Goal: Transaction & Acquisition: Purchase product/service

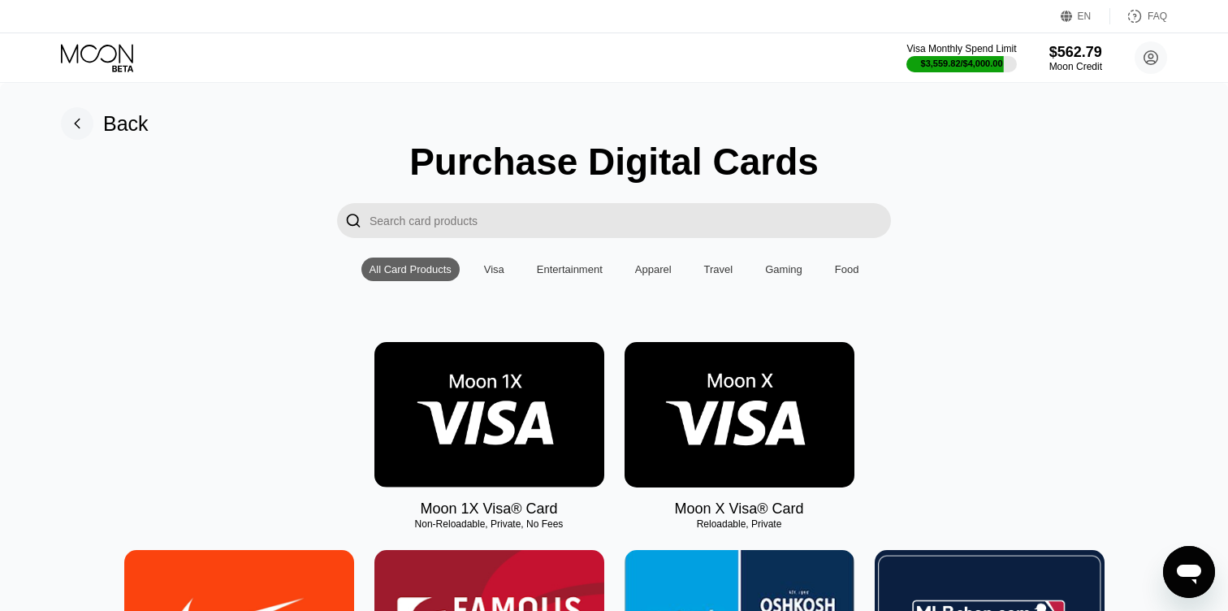
click at [503, 395] on img at bounding box center [489, 414] width 230 height 145
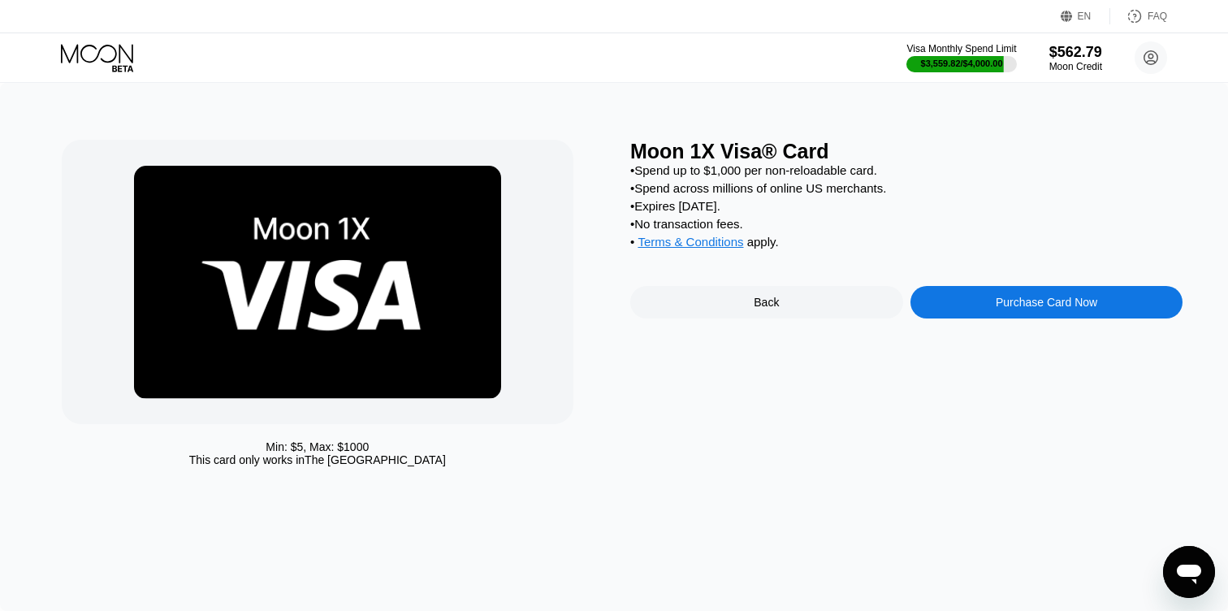
click at [962, 310] on div "Purchase Card Now" at bounding box center [1046, 302] width 273 height 32
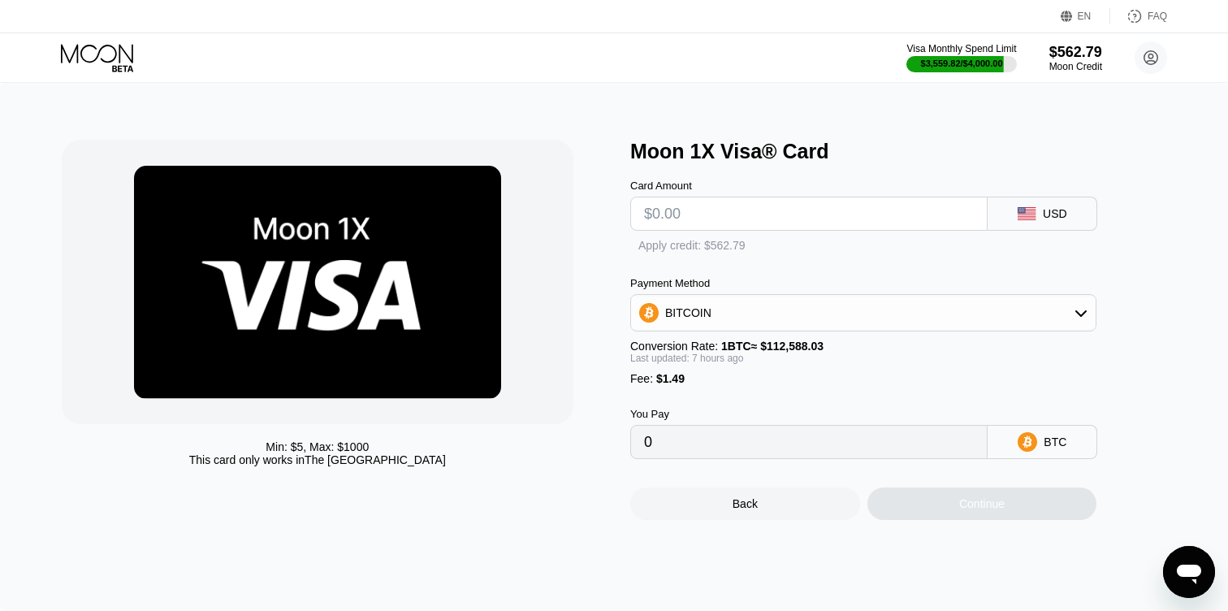
click at [693, 214] on input "text" at bounding box center [809, 213] width 330 height 32
type input "$30"
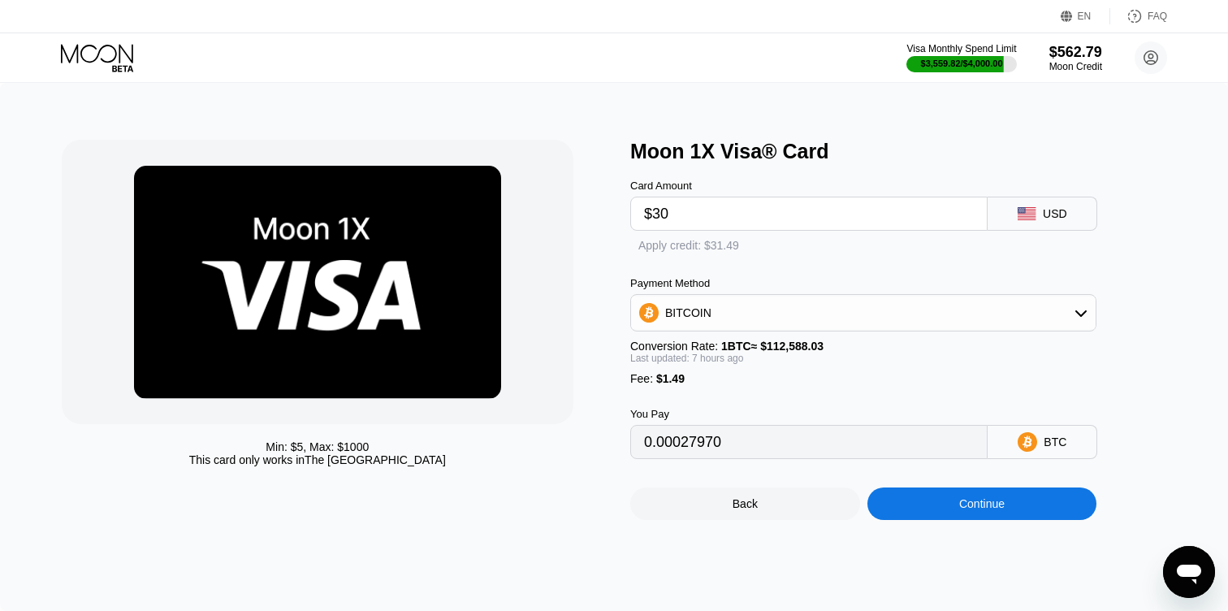
type input "0.00027970"
type input "$30"
click at [639, 245] on div "Apply credit: $31.49" at bounding box center [688, 245] width 101 height 13
click at [634, 242] on div "Apply credit: $31.49" at bounding box center [688, 246] width 117 height 15
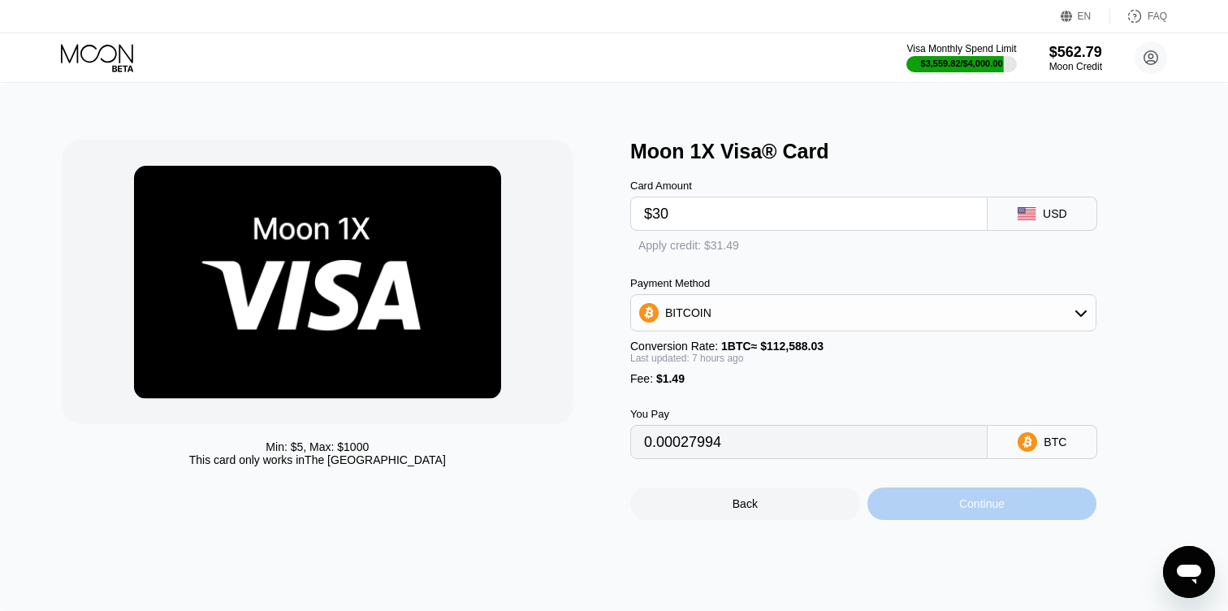
click at [934, 505] on div "Continue" at bounding box center [982, 503] width 230 height 32
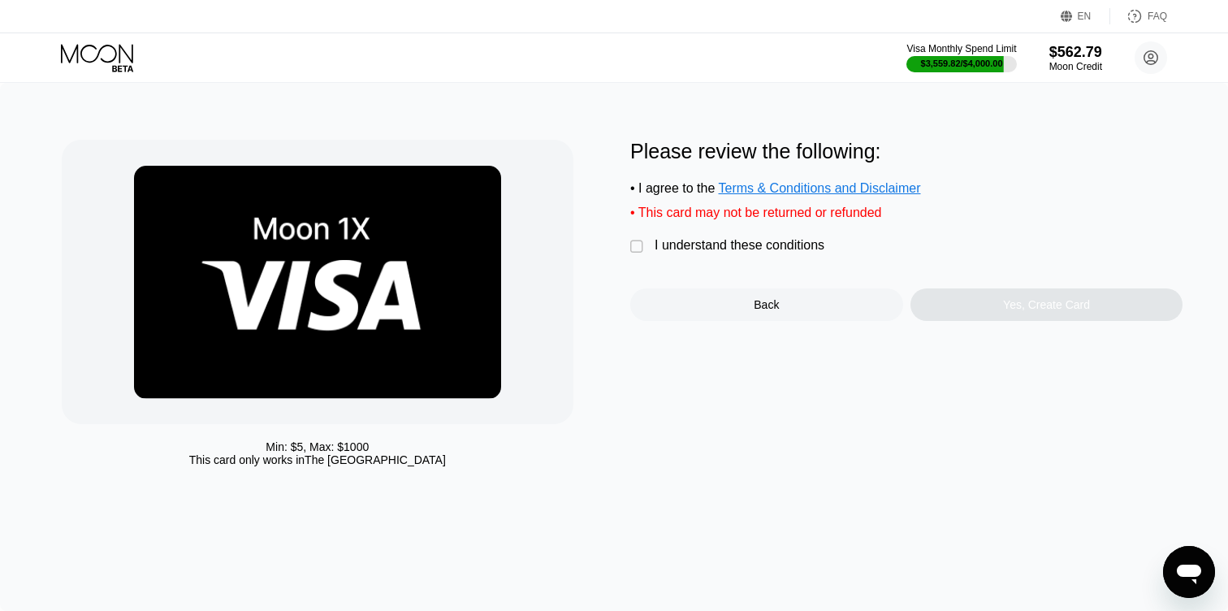
click at [676, 250] on div "I understand these conditions" at bounding box center [739, 245] width 170 height 15
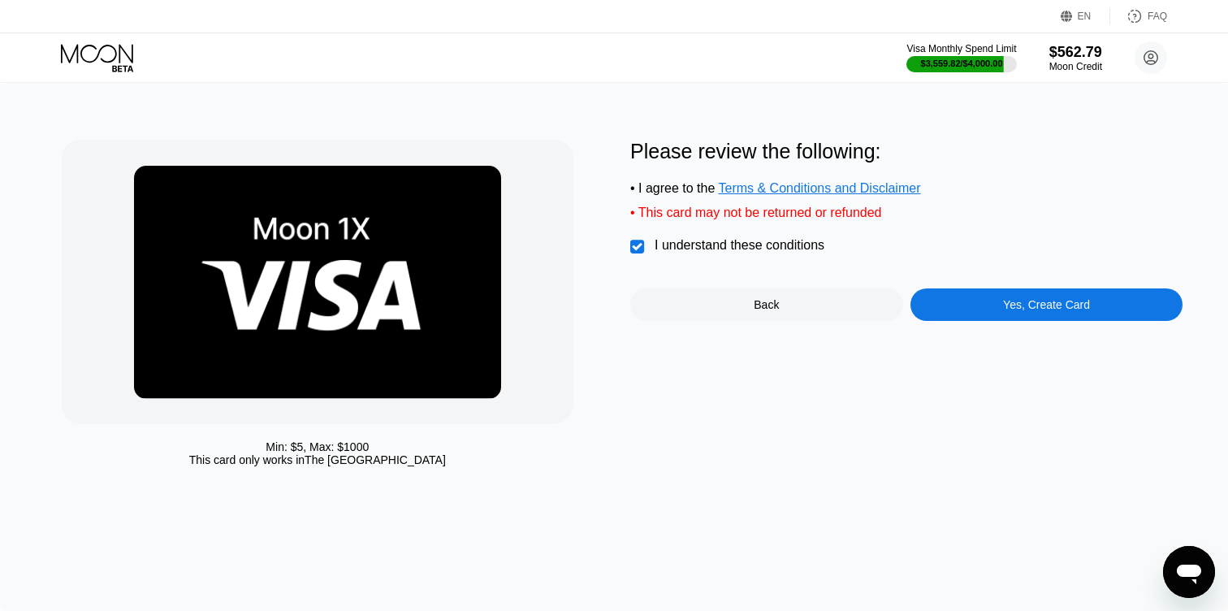
click at [946, 296] on div "Yes, Create Card" at bounding box center [1046, 304] width 273 height 32
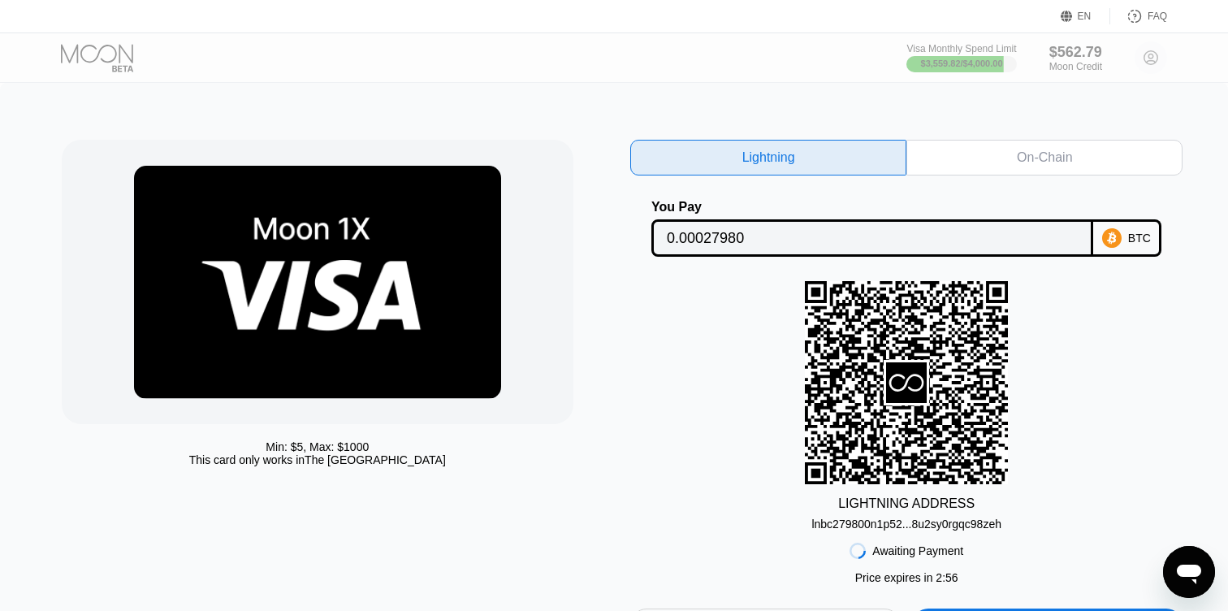
click at [111, 46] on div at bounding box center [111, 58] width 100 height 28
click at [99, 51] on div at bounding box center [111, 58] width 100 height 28
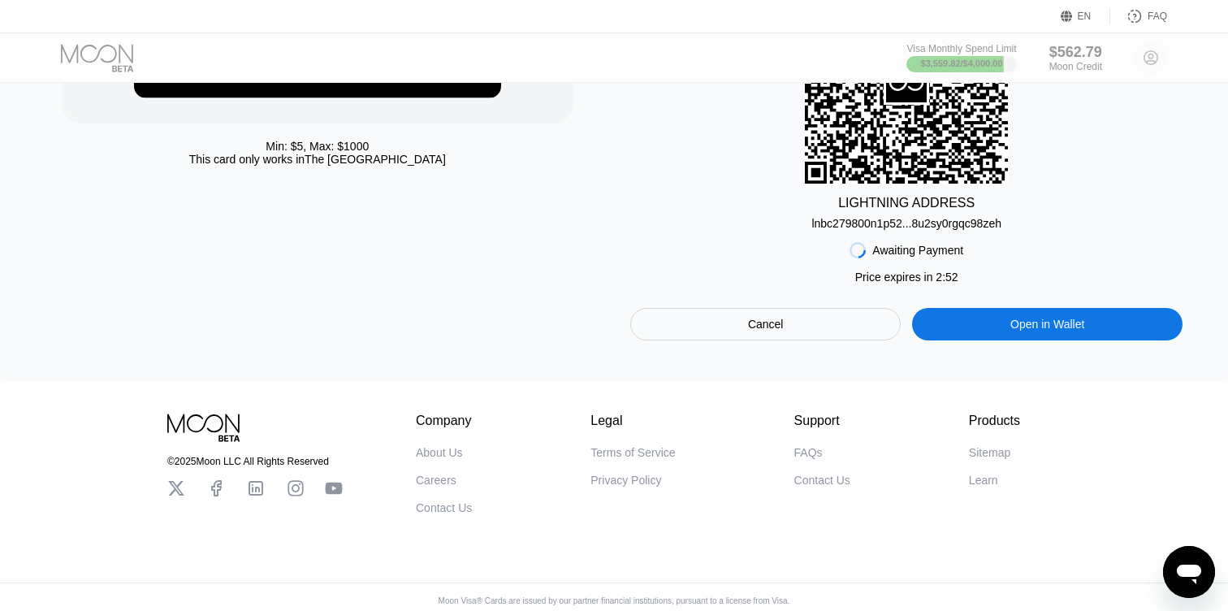
scroll to position [313, 0]
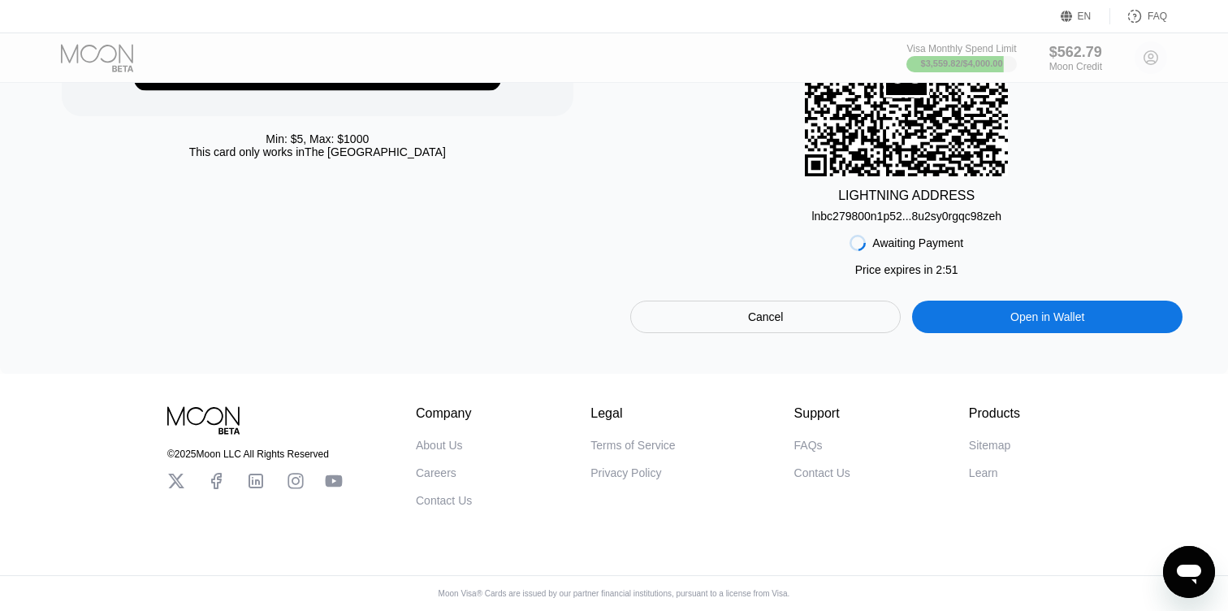
click at [811, 309] on div "Cancel" at bounding box center [765, 316] width 270 height 32
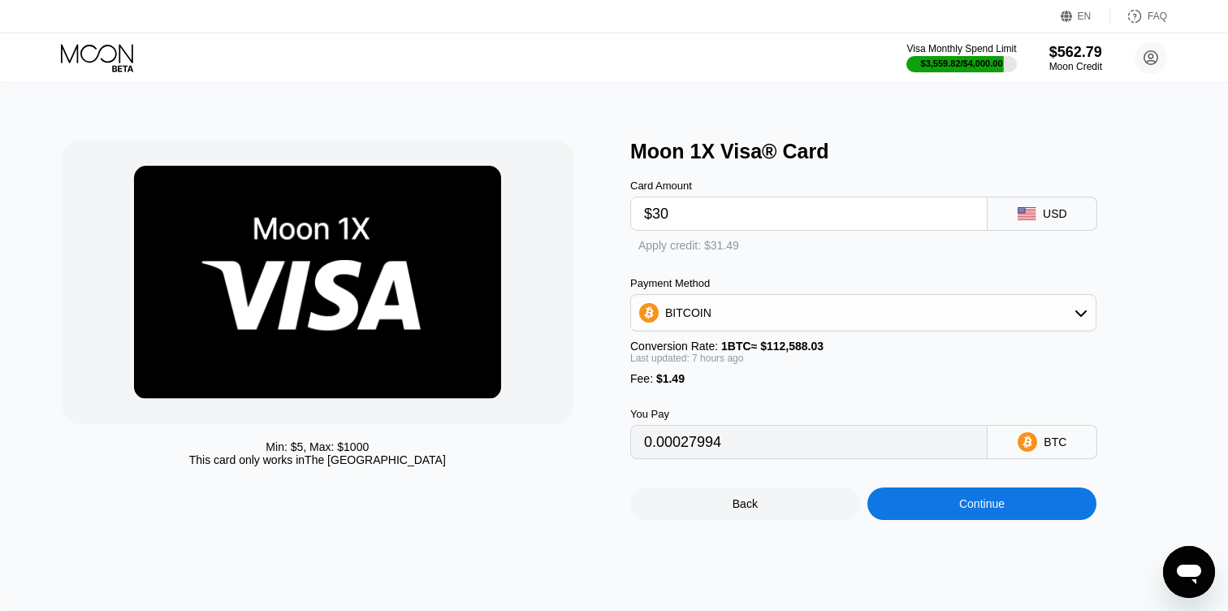
click at [643, 244] on div "Apply credit: $31.49" at bounding box center [688, 245] width 101 height 13
click at [633, 244] on div "Apply credit: $31.49" at bounding box center [688, 246] width 117 height 15
click at [633, 243] on div "Apply credit: $31.49" at bounding box center [688, 246] width 117 height 15
type input "0"
click at [905, 512] on div "Continue" at bounding box center [982, 503] width 230 height 32
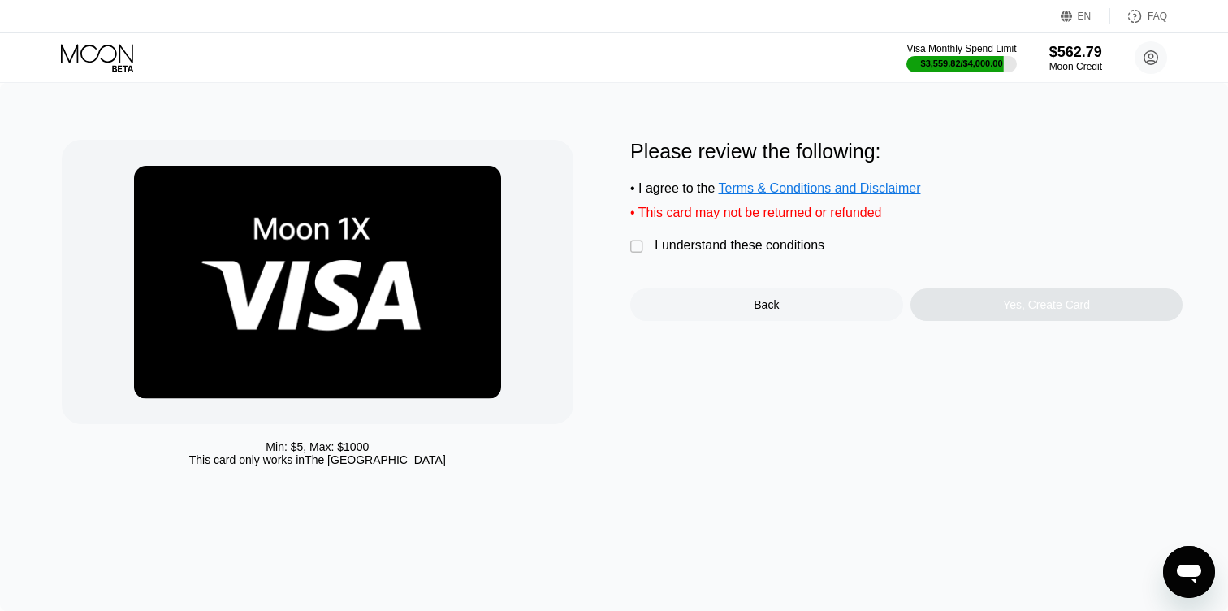
click at [713, 245] on div "I understand these conditions" at bounding box center [739, 245] width 170 height 15
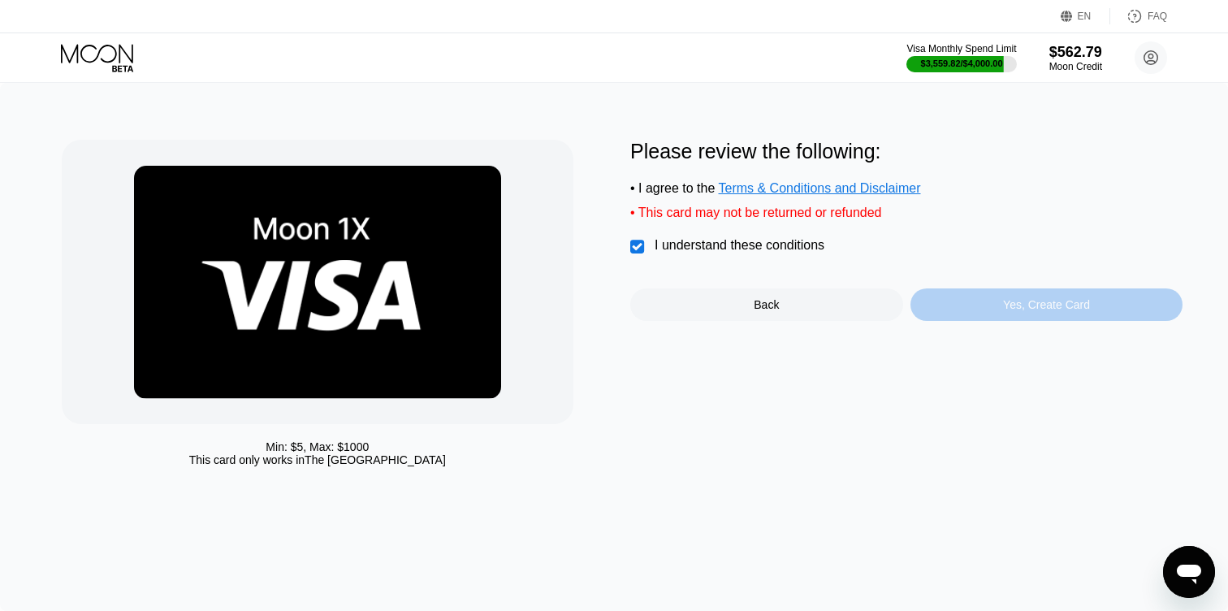
click at [922, 300] on div "Yes, Create Card" at bounding box center [1046, 304] width 273 height 32
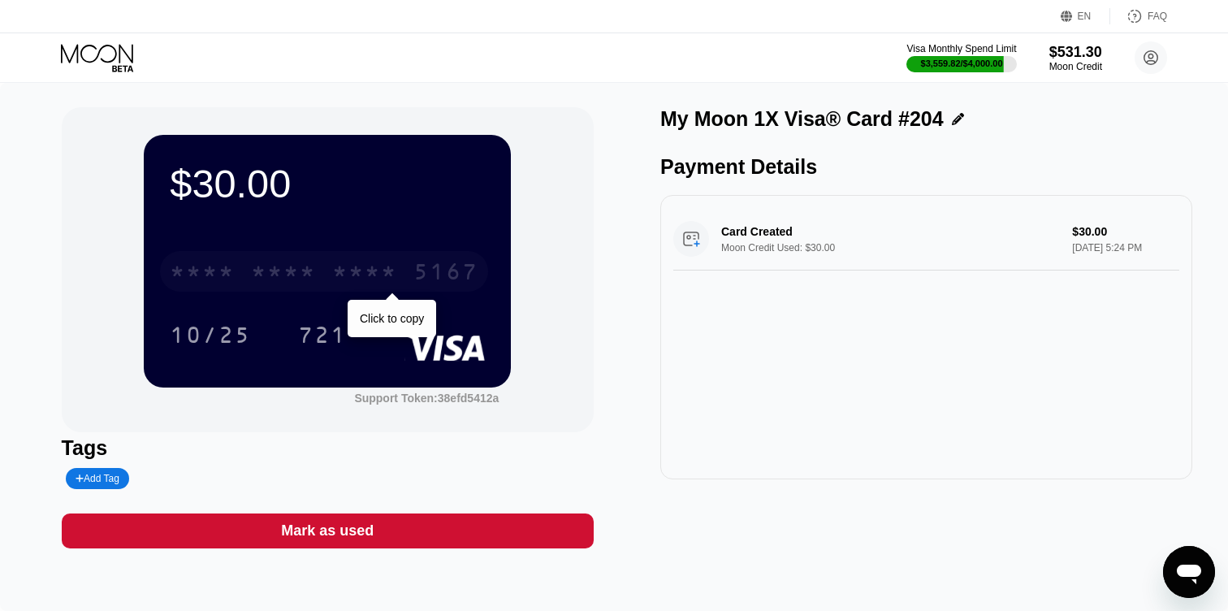
click at [443, 274] on div "5167" at bounding box center [445, 274] width 65 height 26
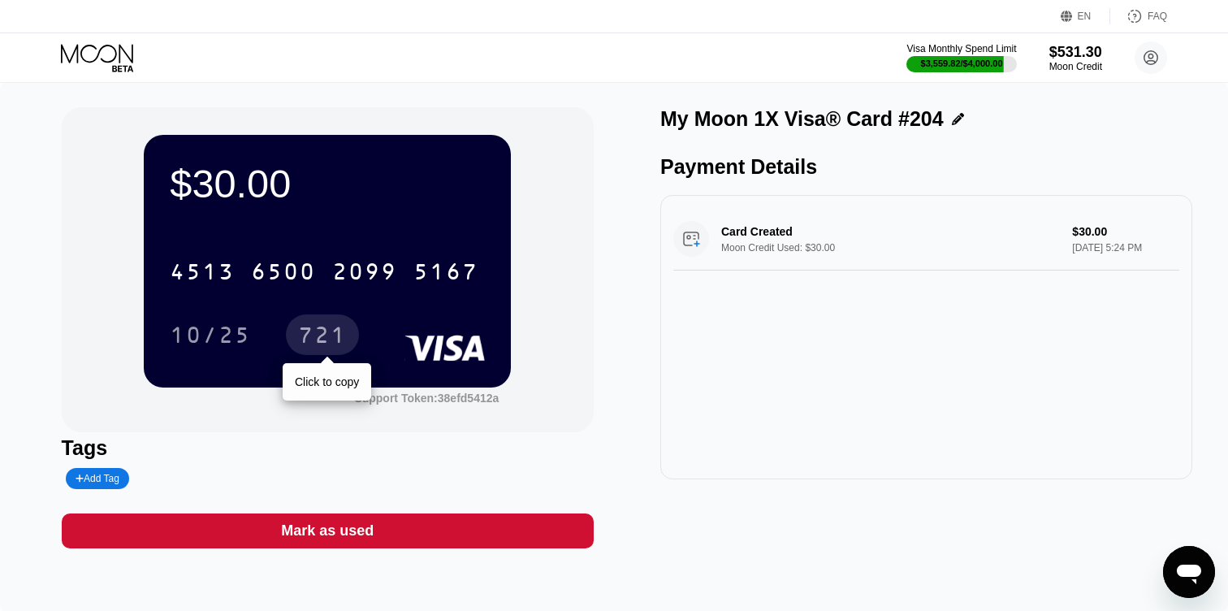
click at [335, 334] on div "721" at bounding box center [322, 337] width 49 height 26
